Goal: Information Seeking & Learning: Learn about a topic

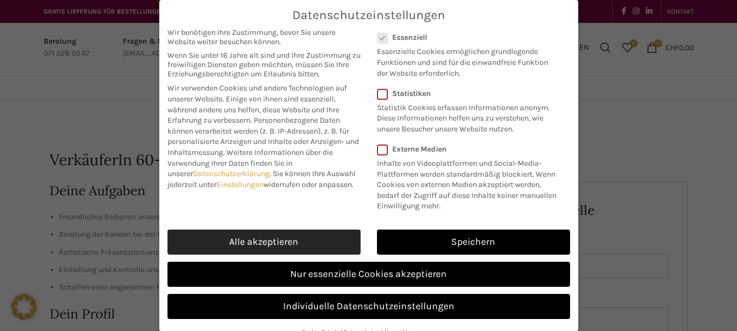
click at [238, 255] on link "Alle akzeptieren" at bounding box center [264, 242] width 193 height 25
checkbox input "true"
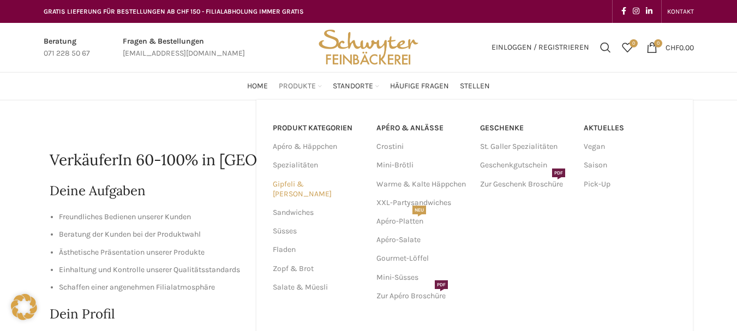
click at [303, 184] on link "Gipfeli & [PERSON_NAME]" at bounding box center [318, 189] width 91 height 28
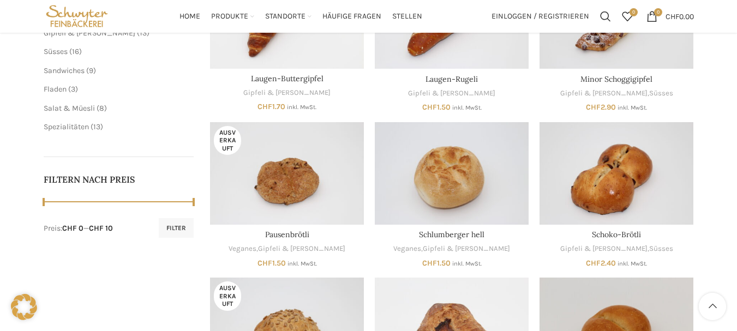
scroll to position [164, 0]
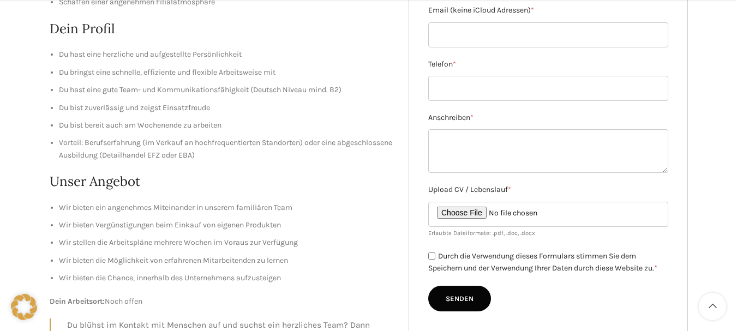
scroll to position [327, 0]
